Goal: Information Seeking & Learning: Compare options

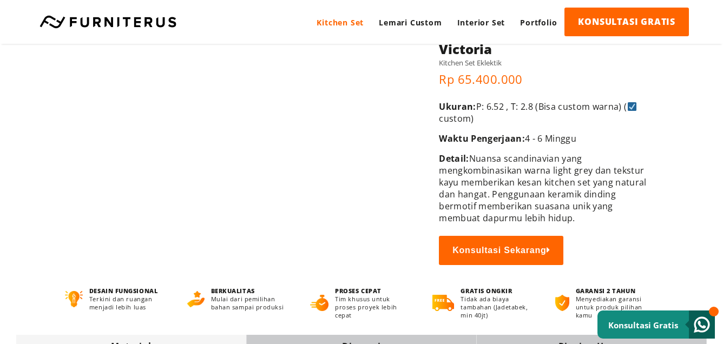
scroll to position [43, 0]
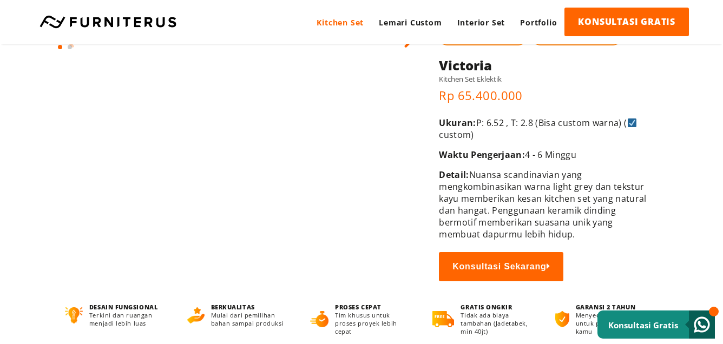
click at [723, 89] on html "Kitchen Set Lemari Custom Interior Set Portfolio KONSULTASI GRATIS Kitchen Set …" at bounding box center [361, 129] width 723 height 344
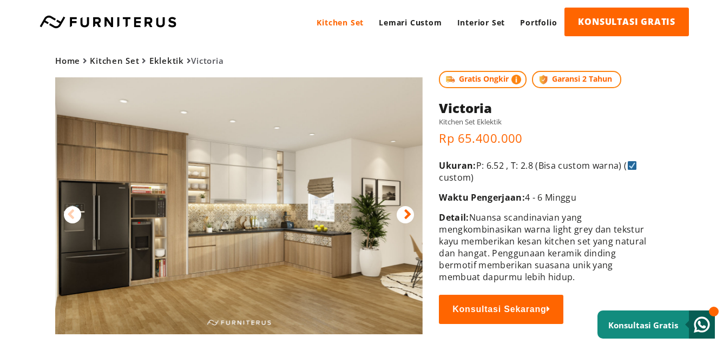
scroll to position [302, 0]
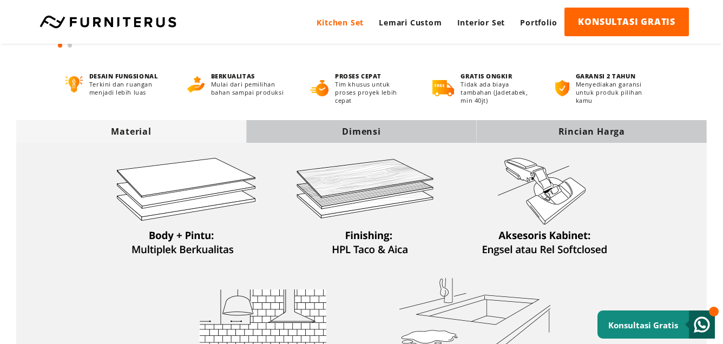
click at [360, 133] on div "Dimensi" at bounding box center [361, 132] width 230 height 12
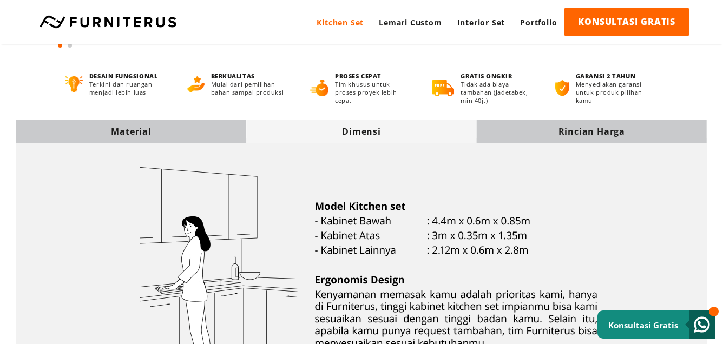
click at [208, 125] on div "Material" at bounding box center [131, 131] width 230 height 23
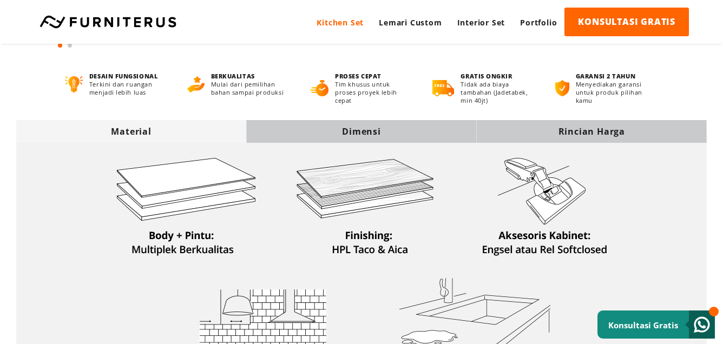
click at [305, 119] on div "Material Dimensi Rincian Harga" at bounding box center [361, 260] width 723 height 311
click at [317, 134] on div "Dimensi" at bounding box center [361, 132] width 230 height 12
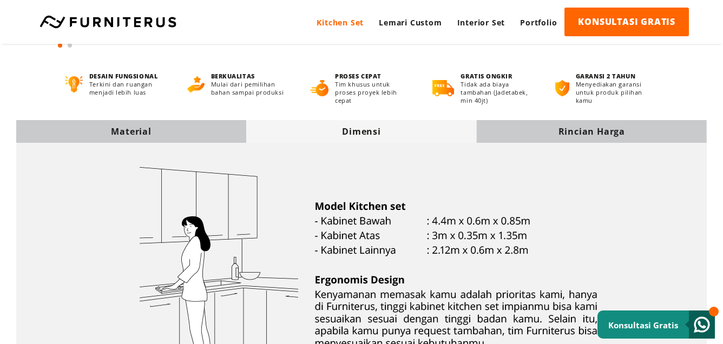
scroll to position [0, 0]
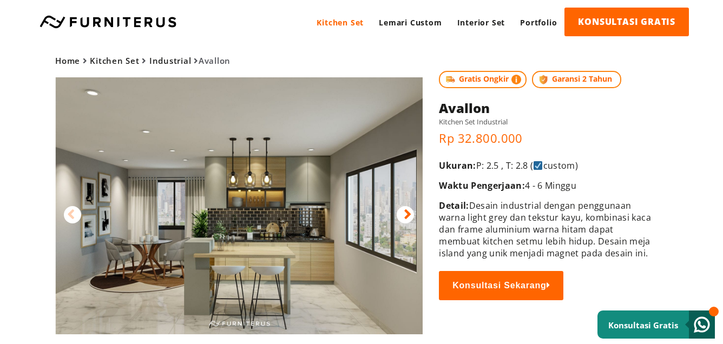
click at [305, 204] on img at bounding box center [240, 205] width 368 height 257
click at [254, 200] on img at bounding box center [239, 205] width 368 height 257
